Goal: Task Accomplishment & Management: Manage account settings

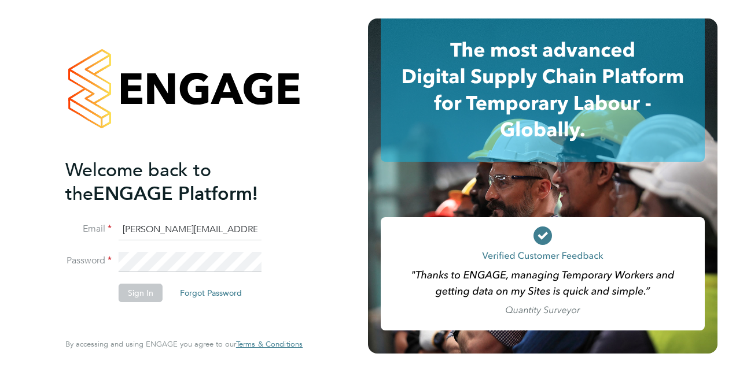
drag, startPoint x: 201, startPoint y: 232, endPoint x: -2, endPoint y: 216, distance: 204.2
click at [0, 216] on html "Welcome back to the ENGAGE Platform! Email nicole.nyamwiza@port.ac.uk Password …" at bounding box center [368, 186] width 736 height 372
type input "nicolenyamwiza@gmail.com"
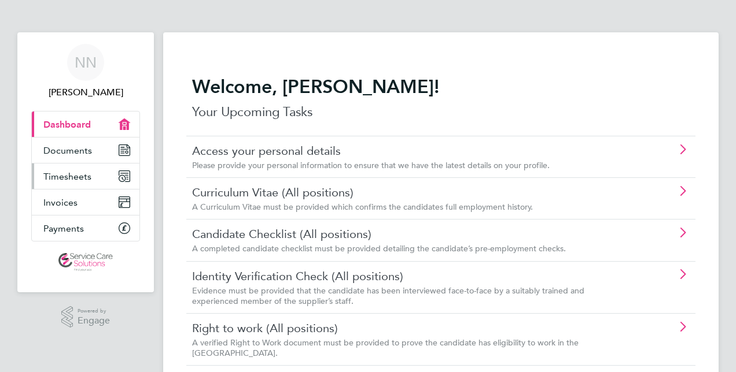
click at [106, 175] on link "Timesheets" at bounding box center [86, 176] width 108 height 25
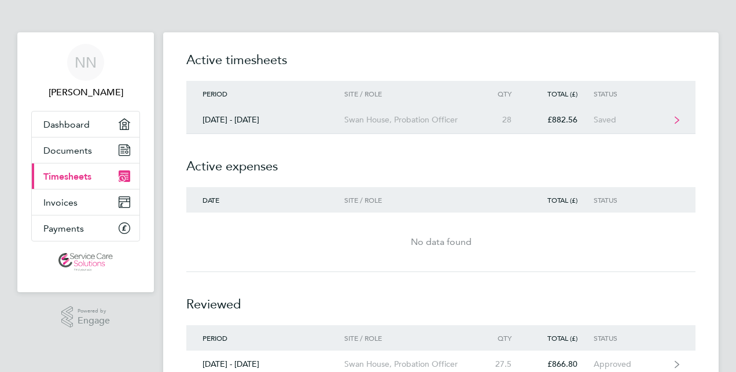
click at [456, 133] on link "[DATE] - [DATE] [GEOGRAPHIC_DATA], Probation Officer 28 £882.56 Saved" at bounding box center [440, 120] width 509 height 28
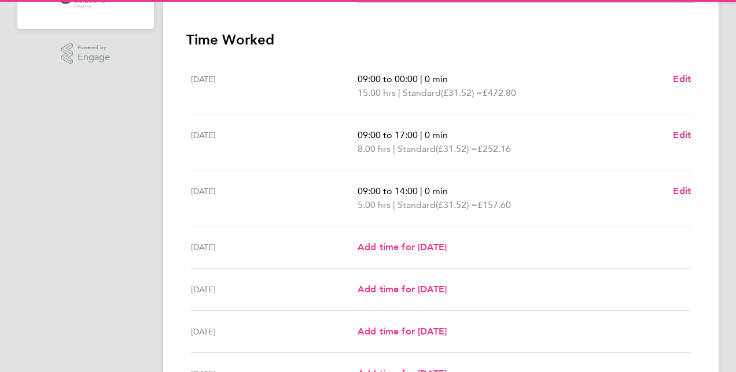
scroll to position [387, 0]
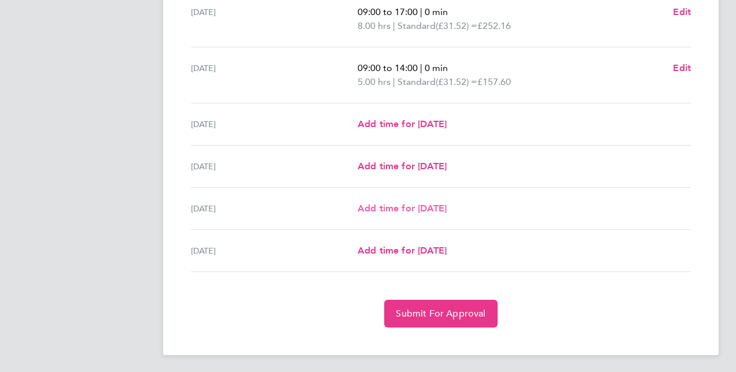
click at [444, 209] on span "Add time for [DATE]" at bounding box center [401, 208] width 89 height 11
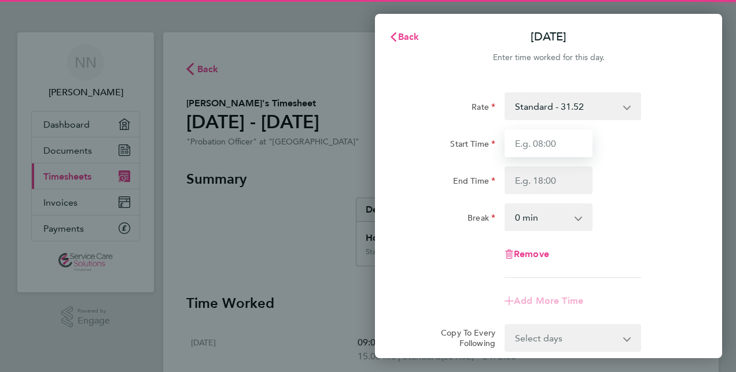
click at [577, 147] on input "Start Time" at bounding box center [548, 144] width 88 height 28
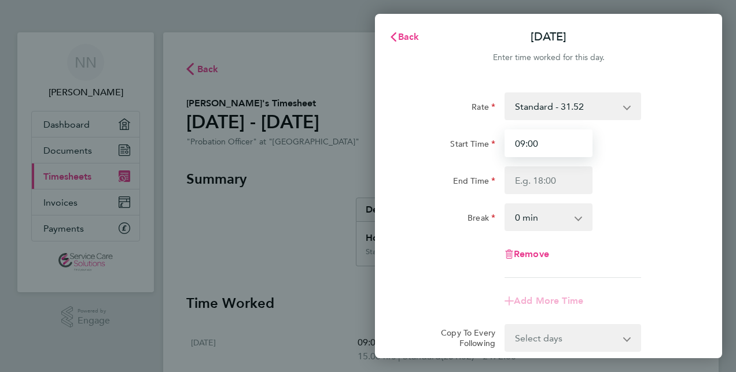
type input "09:00"
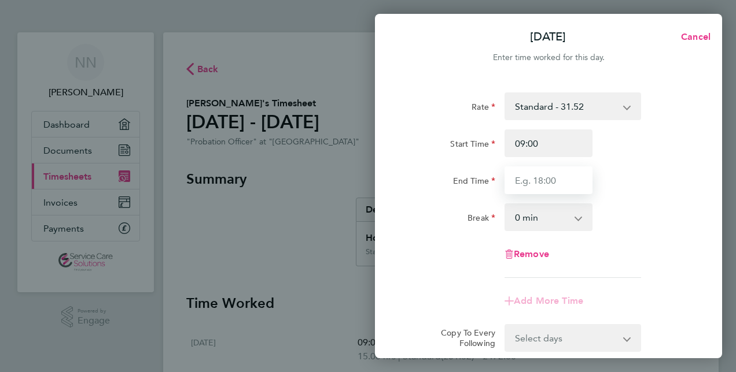
click at [552, 172] on input "End Time" at bounding box center [548, 181] width 88 height 28
type input "15:00"
click at [611, 208] on div "Break 0 min 15 min 30 min 45 min 60 min 75 min 90 min" at bounding box center [547, 218] width 291 height 28
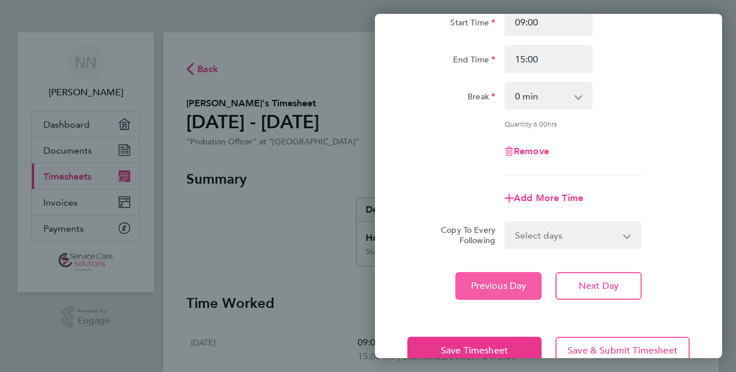
scroll to position [150, 0]
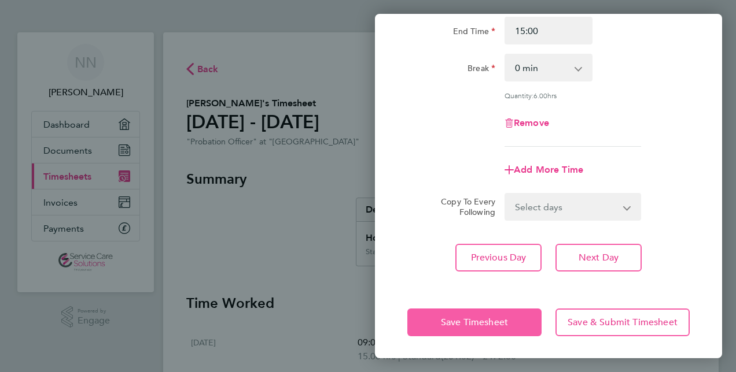
click at [441, 326] on span "Save Timesheet" at bounding box center [474, 323] width 67 height 12
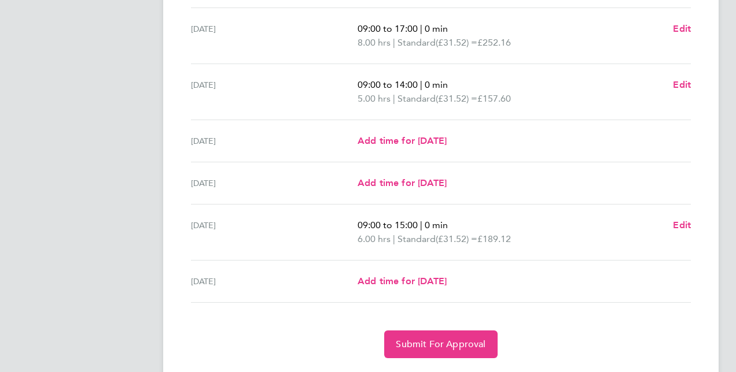
scroll to position [227, 0]
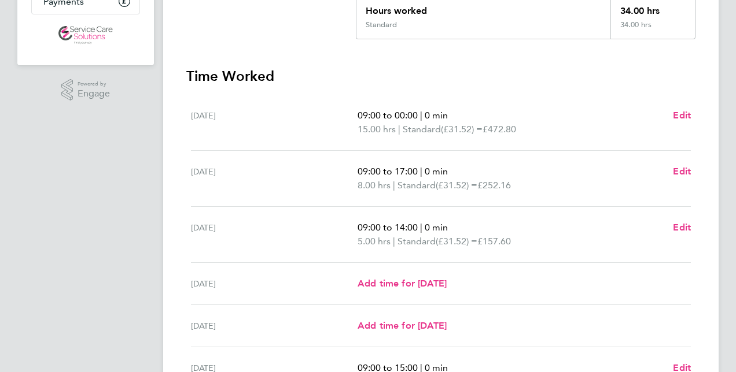
click at [176, 363] on div "Back [PERSON_NAME]'s Timesheet [DATE] - [DATE] £1,071. 68 "Probation Officer" a…" at bounding box center [440, 167] width 555 height 724
drag, startPoint x: 102, startPoint y: 354, endPoint x: 102, endPoint y: 320, distance: 34.1
click at [102, 350] on app-navbar "NN [PERSON_NAME] Applications: Dashboard Documents Current page: Timesheets Inv…" at bounding box center [85, 176] width 136 height 742
